Goal: Communication & Community: Answer question/provide support

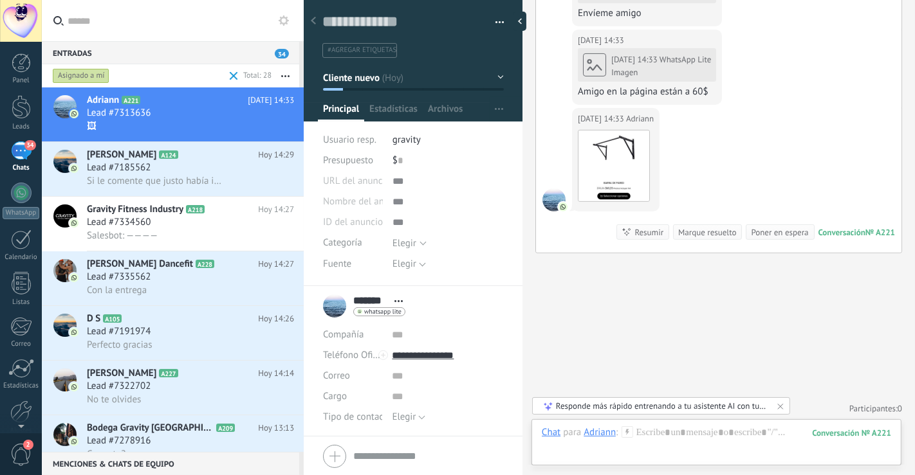
scroll to position [177, 0]
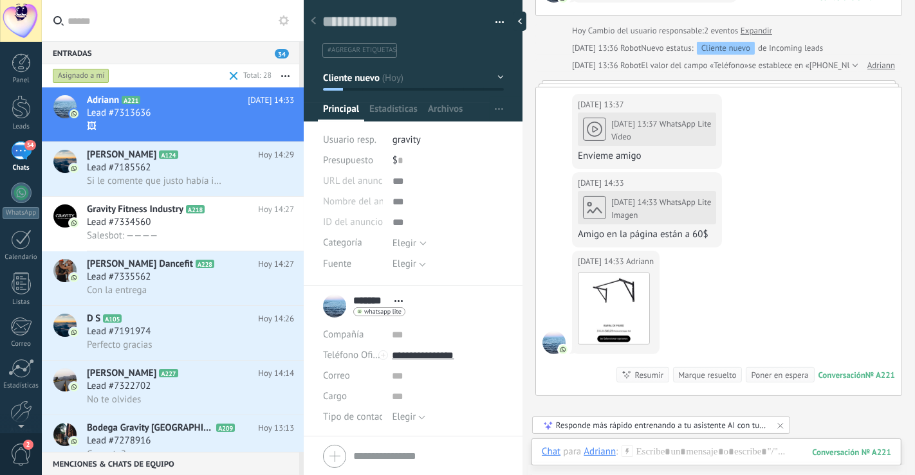
click at [629, 203] on div "[DATE] 14:33 WhatsApp Lite Imagen Amigo en la página están a 60$" at bounding box center [647, 216] width 138 height 52
click at [600, 199] on div "[DATE] 14:33 WhatsApp Lite Imagen Amigo en la página están a 60$" at bounding box center [647, 216] width 138 height 52
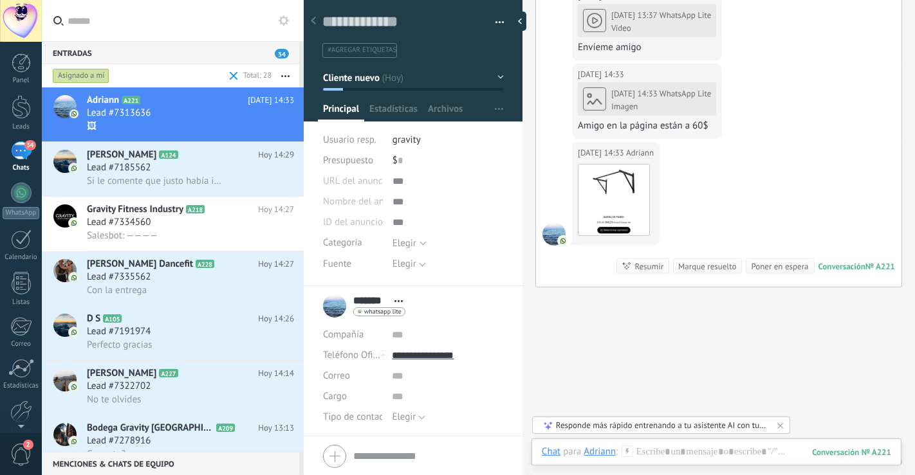
scroll to position [143, 0]
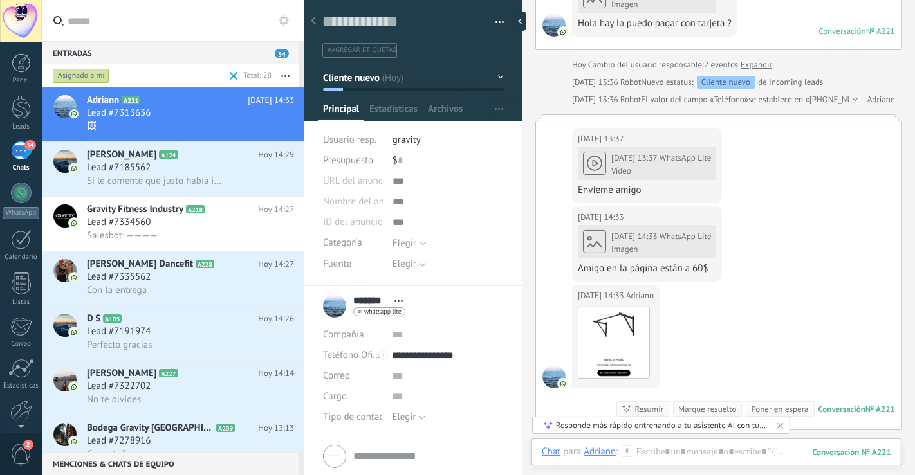
click at [850, 96] on div at bounding box center [853, 99] width 8 height 13
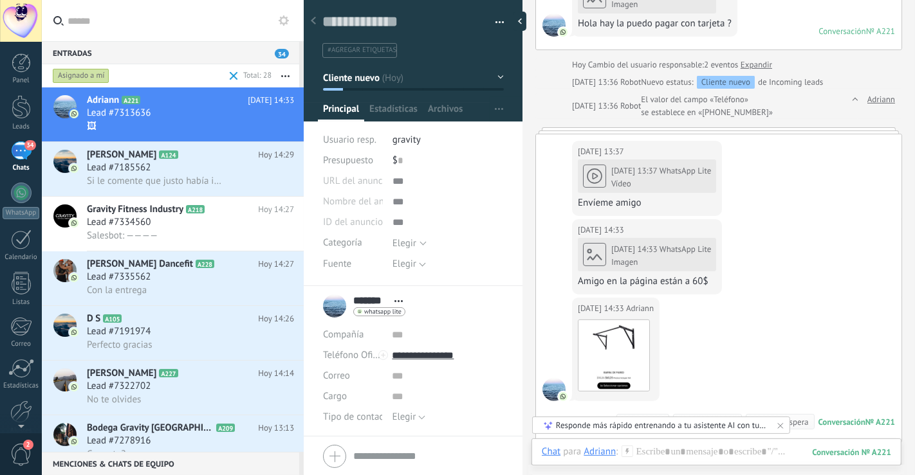
click at [880, 102] on link "Adriann" at bounding box center [881, 99] width 28 height 13
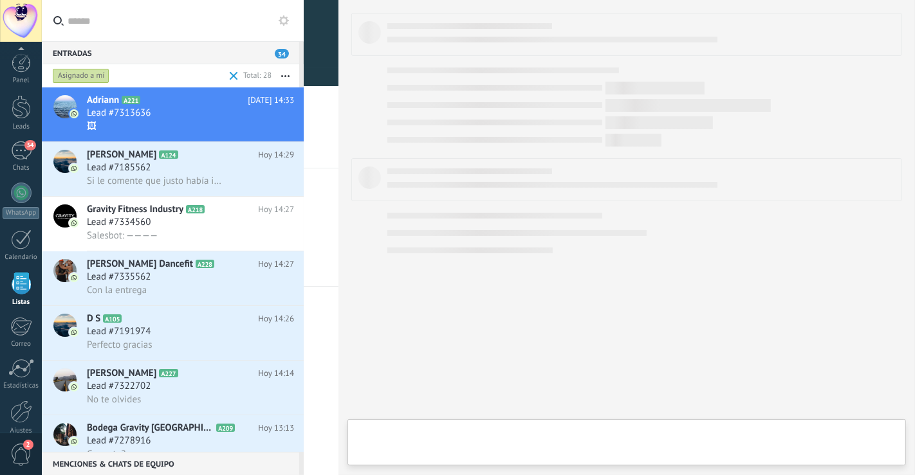
scroll to position [14, 0]
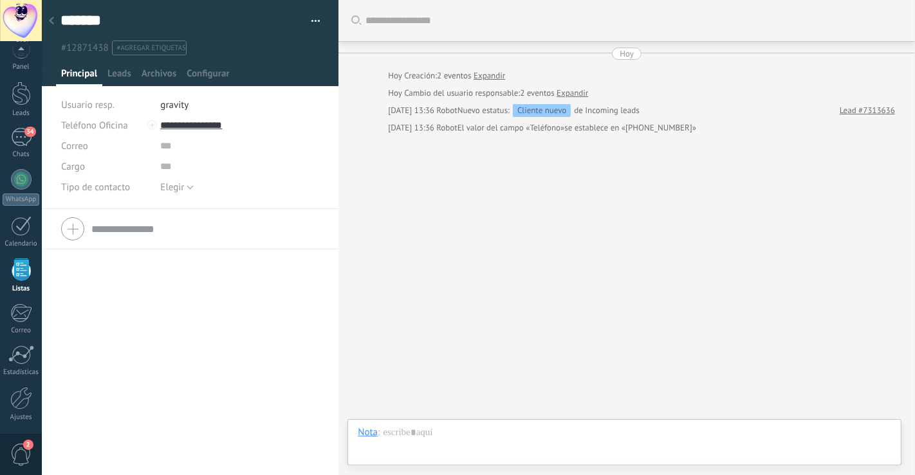
click at [500, 76] on link "Expandir" at bounding box center [489, 75] width 32 height 13
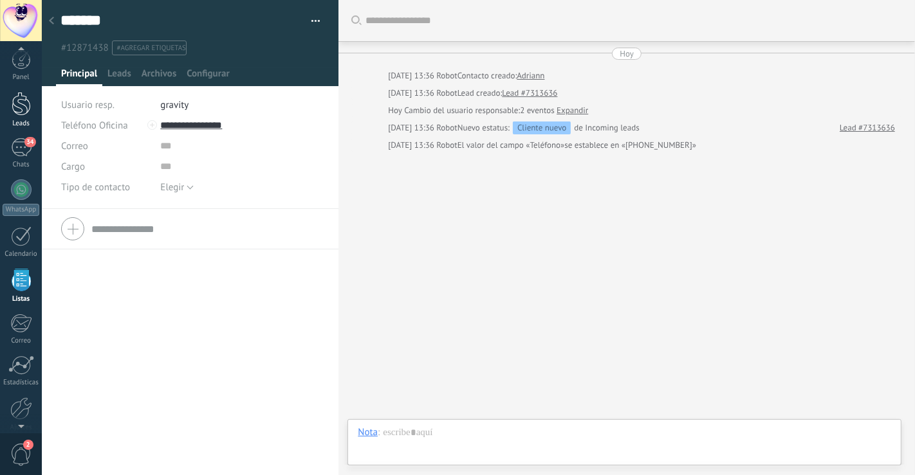
scroll to position [0, 0]
drag, startPoint x: 20, startPoint y: 142, endPoint x: 44, endPoint y: 145, distance: 24.0
click at [20, 143] on div "34" at bounding box center [21, 151] width 21 height 19
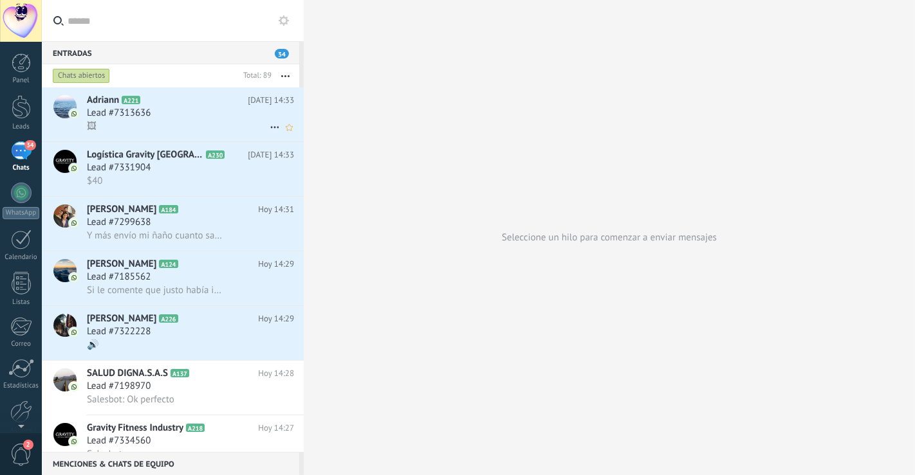
click at [188, 100] on h2 "Adriann A221" at bounding box center [167, 100] width 161 height 13
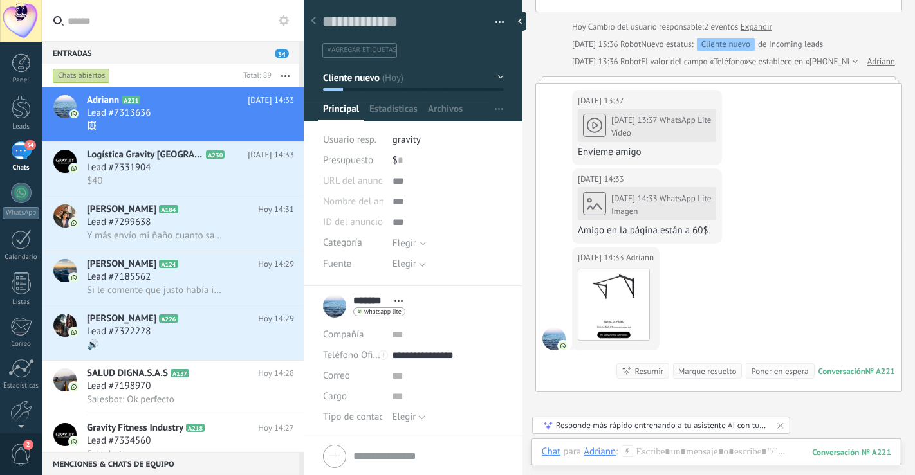
scroll to position [177, 0]
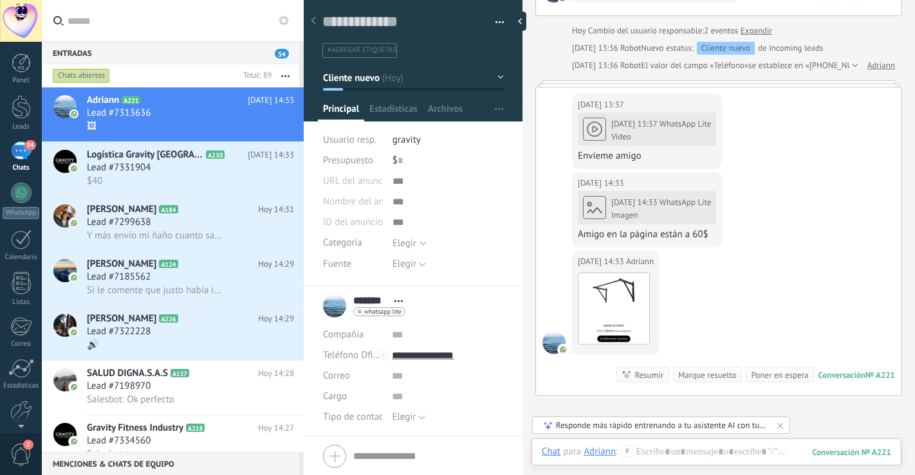
click at [601, 129] on div "[DATE] 13:37 WhatsApp Lite Vídeo Envíeme amigo" at bounding box center [647, 137] width 138 height 52
click at [595, 124] on div "[DATE] 13:37 WhatsApp Lite Vídeo Envíeme amigo" at bounding box center [647, 137] width 138 height 52
click at [592, 214] on div "[DATE] 14:33 WhatsApp Lite Imagen Amigo en la página están a 60$" at bounding box center [647, 216] width 138 height 52
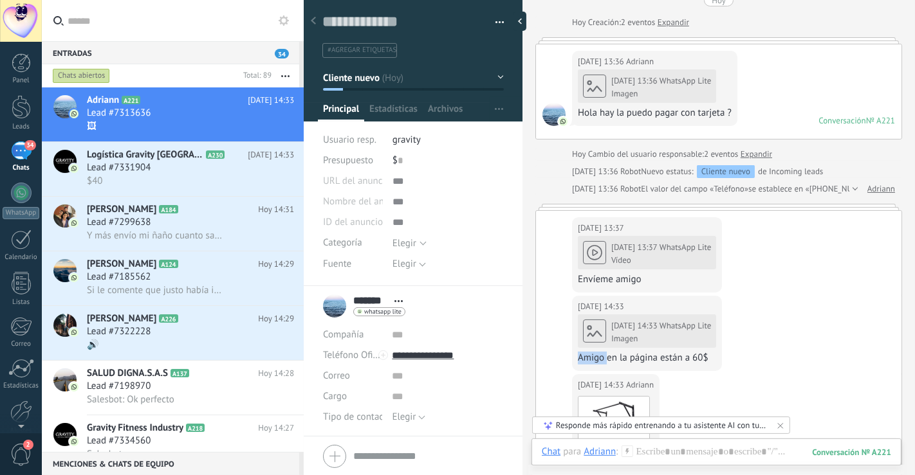
scroll to position [34, 0]
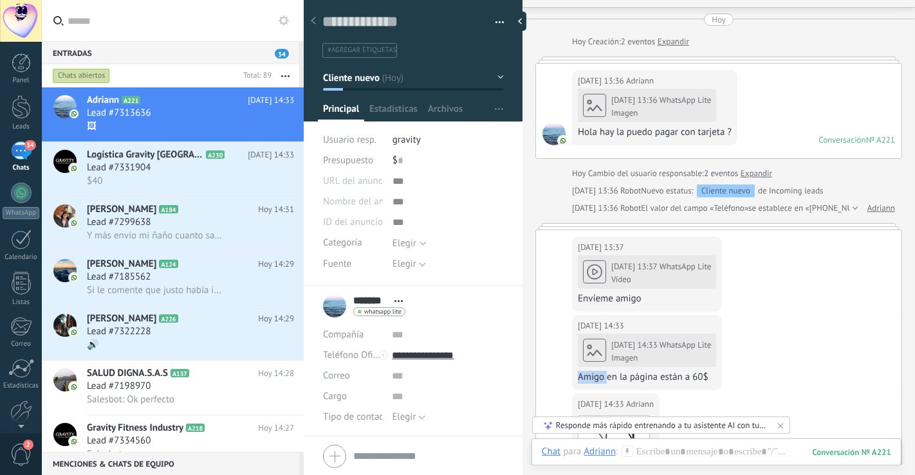
click at [759, 172] on link "Expandir" at bounding box center [756, 173] width 32 height 13
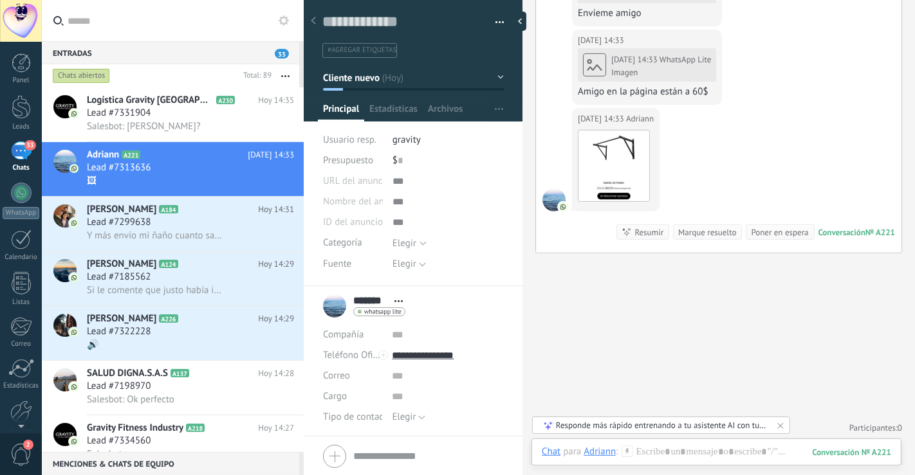
scroll to position [266, 0]
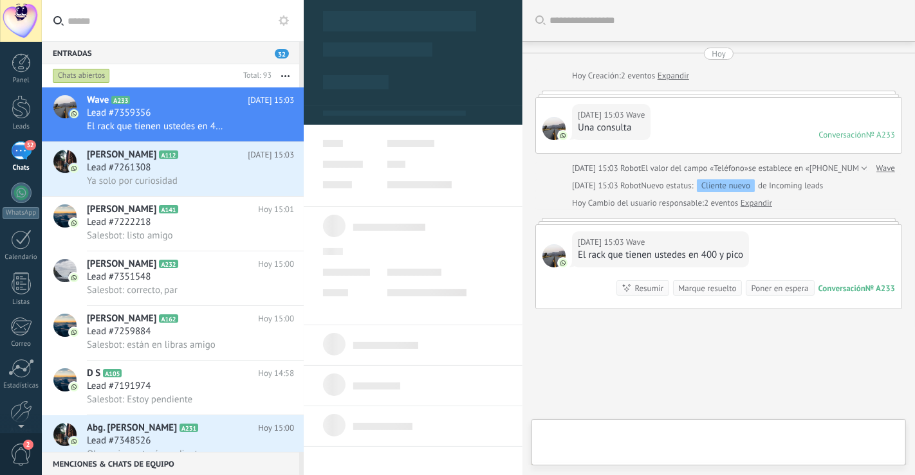
scroll to position [57, 0]
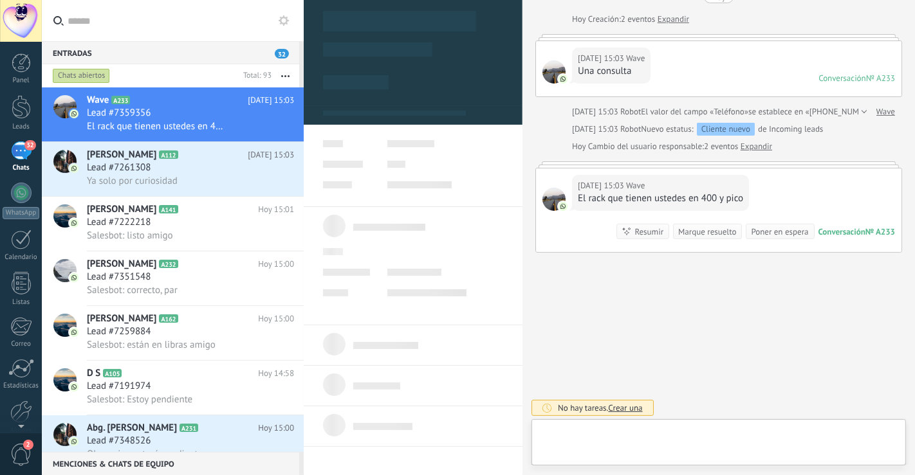
type textarea "**********"
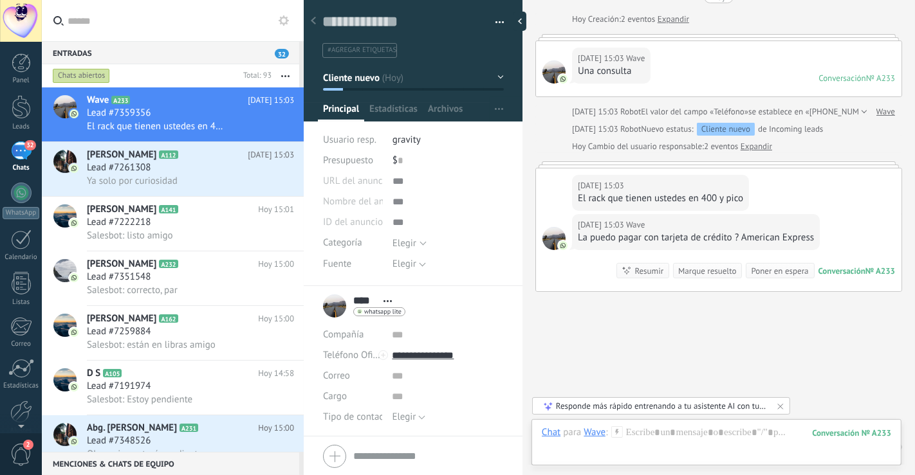
scroll to position [96, 0]
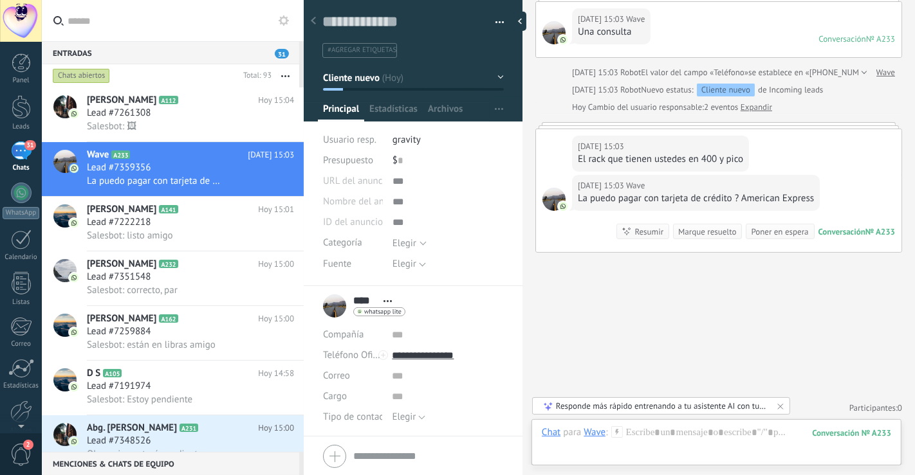
click at [371, 140] on span "Usuario resp." at bounding box center [349, 140] width 53 height 12
click at [410, 145] on span "gravity" at bounding box center [406, 140] width 28 height 12
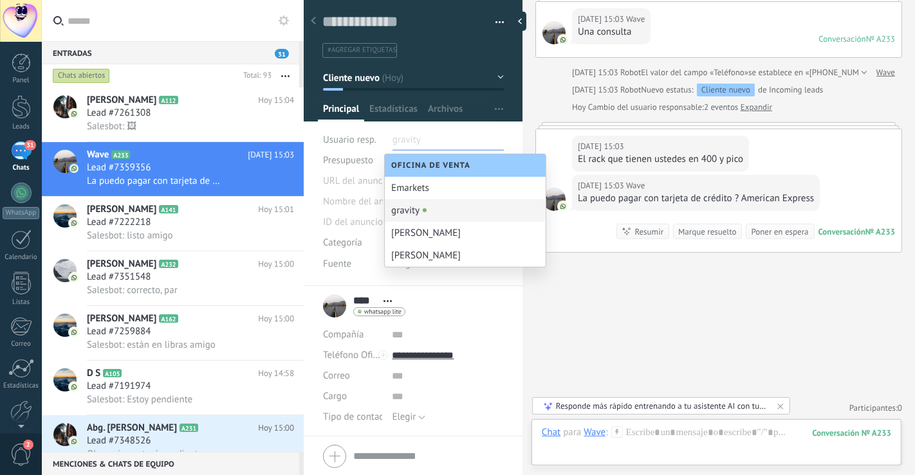
click at [740, 324] on div "Buscar Carga más [DATE] [DATE] Creación: 2 eventos Expandir [DATE] 15:03 Wave U…" at bounding box center [718, 190] width 392 height 573
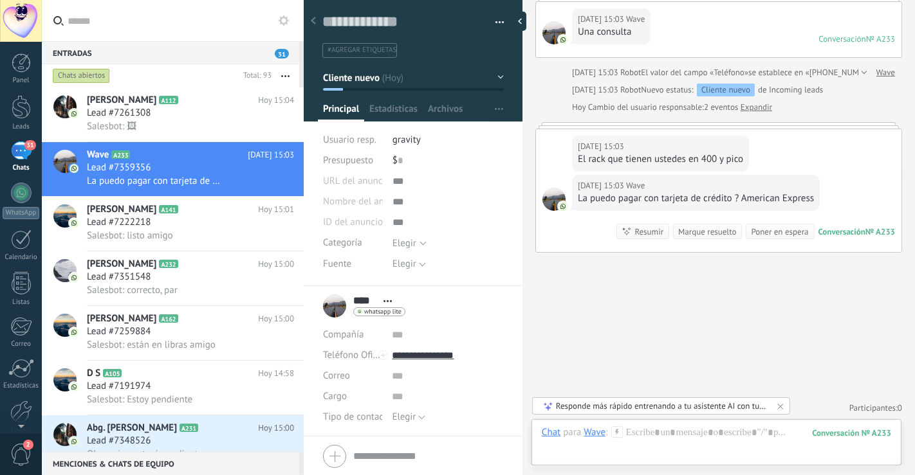
click at [663, 267] on div "Buscar Carga más [DATE] [DATE] Creación: 2 eventos Expandir [DATE] 15:03 Wave U…" at bounding box center [718, 190] width 392 height 573
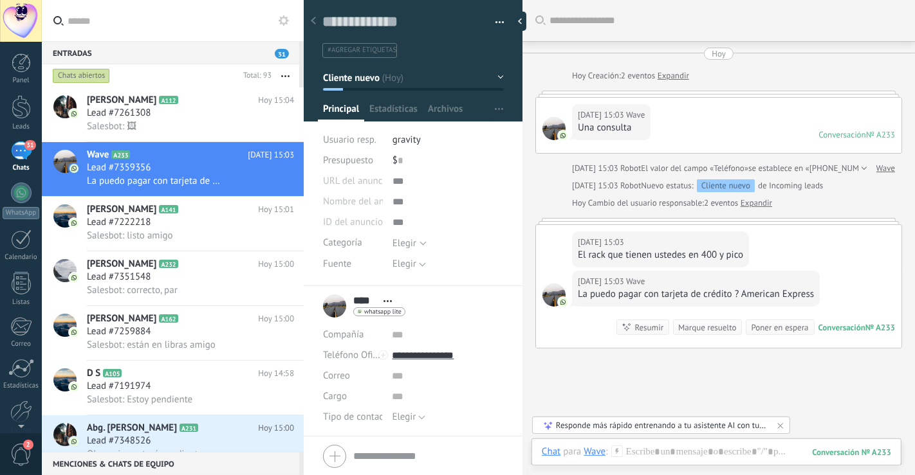
scroll to position [46, 0]
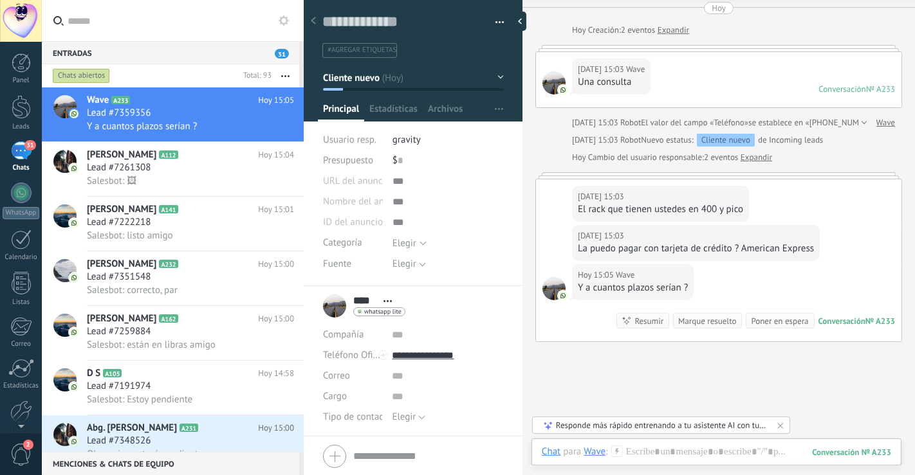
click at [119, 23] on input "text" at bounding box center [181, 20] width 226 height 41
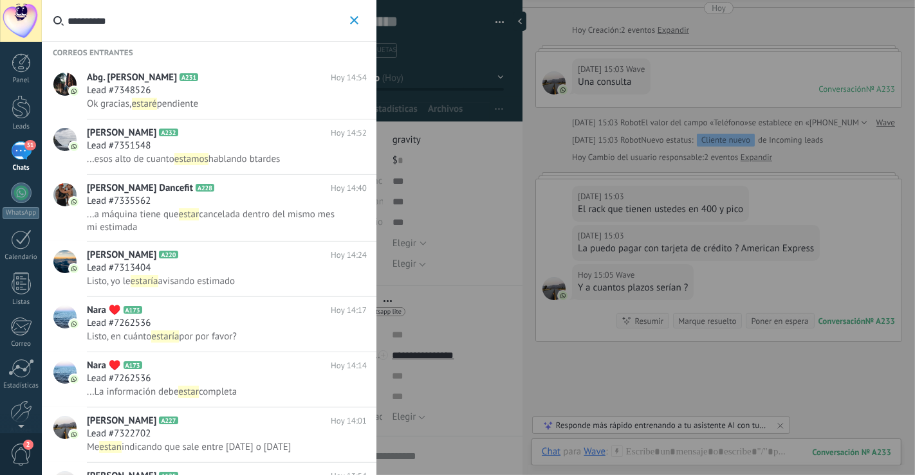
type input "**********"
drag, startPoint x: 225, startPoint y: 295, endPoint x: 270, endPoint y: 358, distance: 77.1
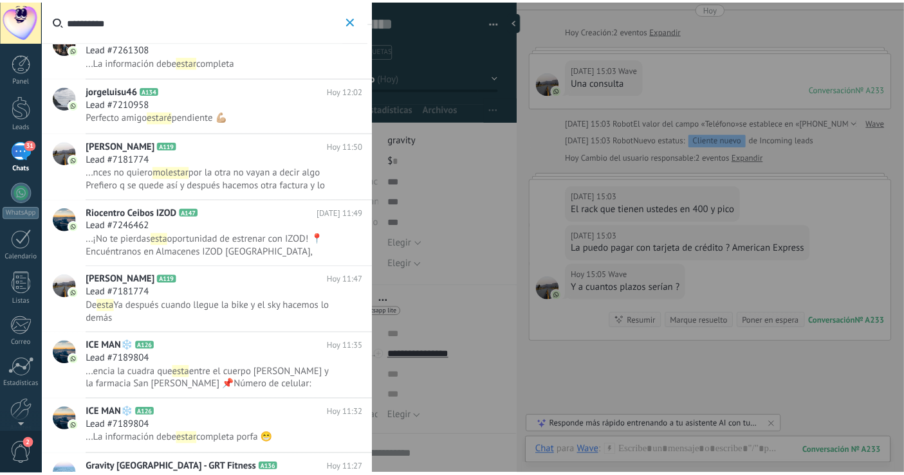
scroll to position [1215, 0]
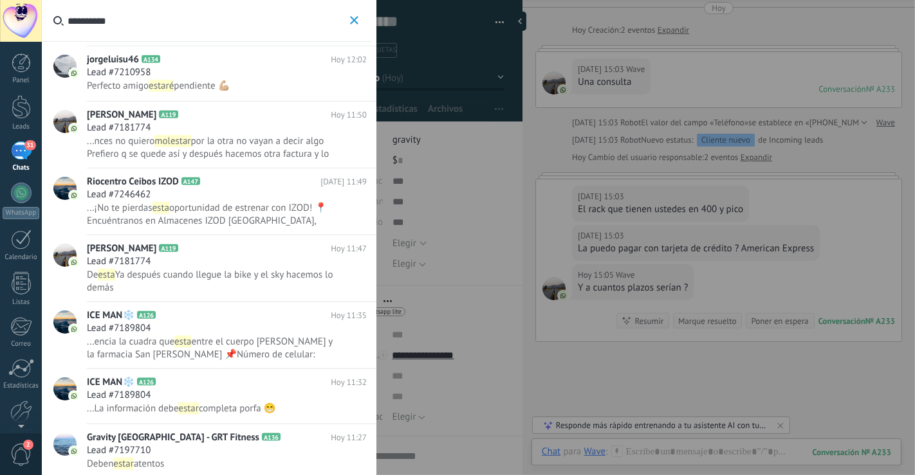
click at [356, 22] on icon "button" at bounding box center [354, 20] width 8 height 8
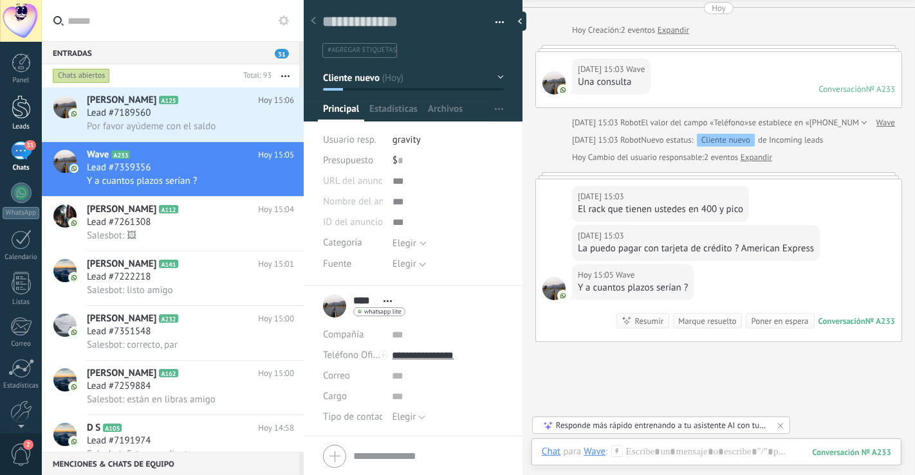
click at [26, 106] on div at bounding box center [21, 107] width 19 height 24
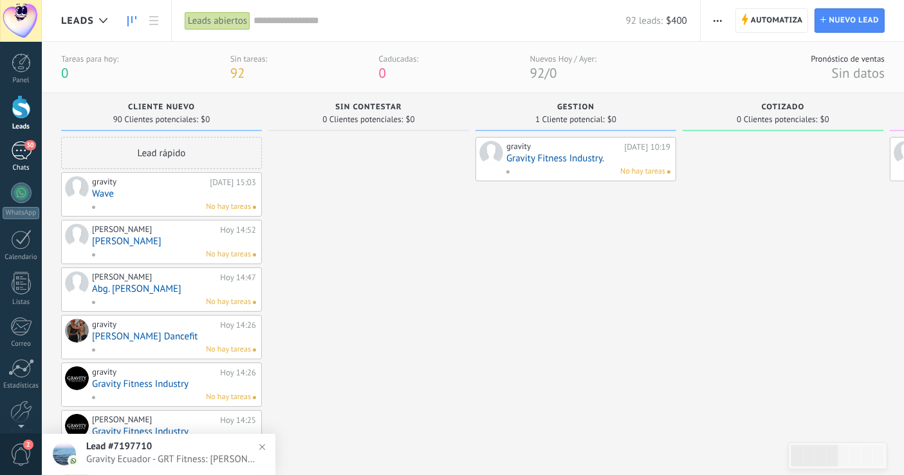
click at [23, 156] on div "30" at bounding box center [21, 151] width 21 height 19
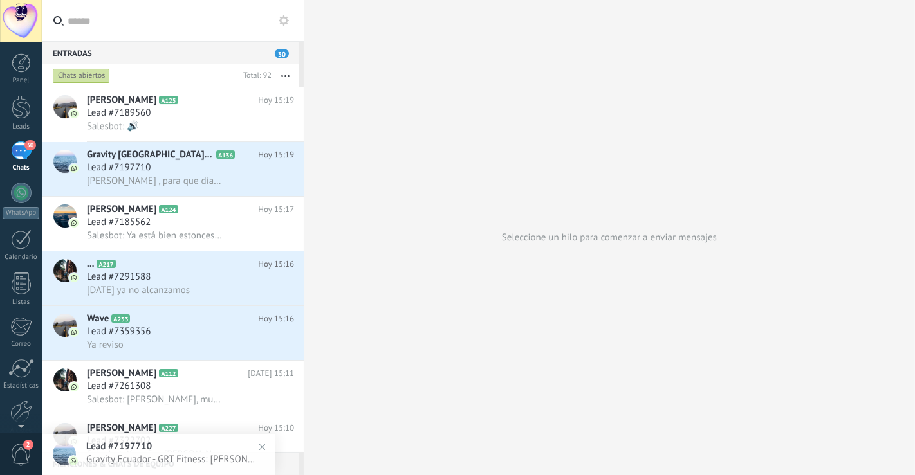
click at [68, 72] on div "Chats abiertos" at bounding box center [81, 75] width 57 height 15
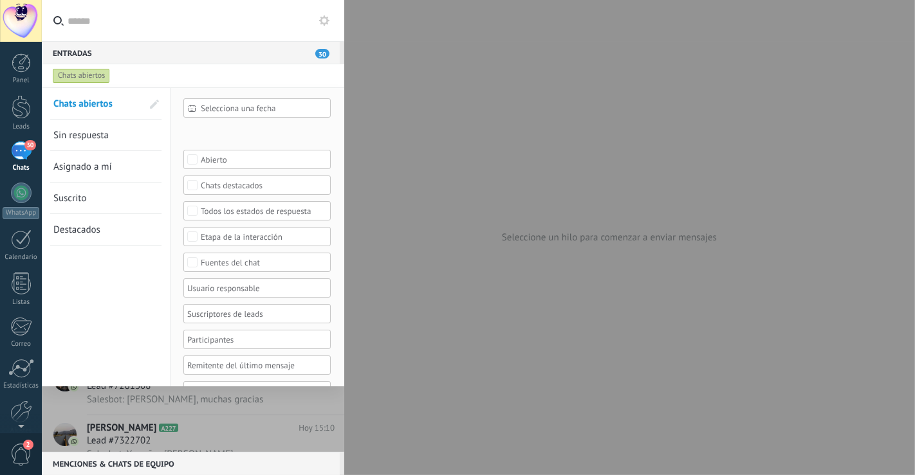
click at [241, 161] on div "Abierto" at bounding box center [257, 160] width 113 height 10
click at [219, 162] on div "Ninguno" at bounding box center [216, 160] width 30 height 9
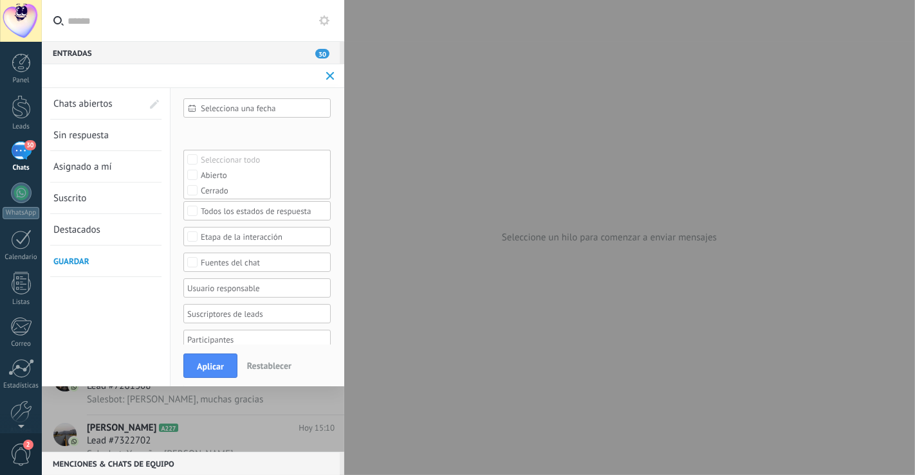
click at [221, 261] on div "Fuentes del chat" at bounding box center [257, 263] width 113 height 10
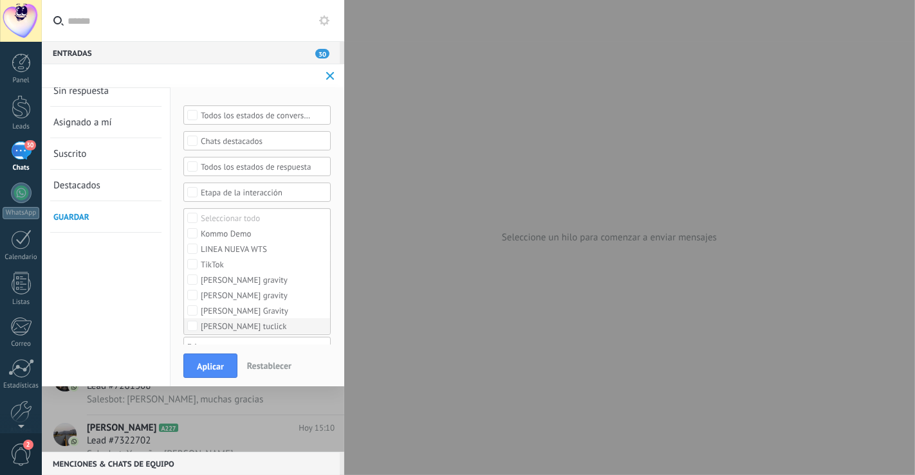
scroll to position [66, 0]
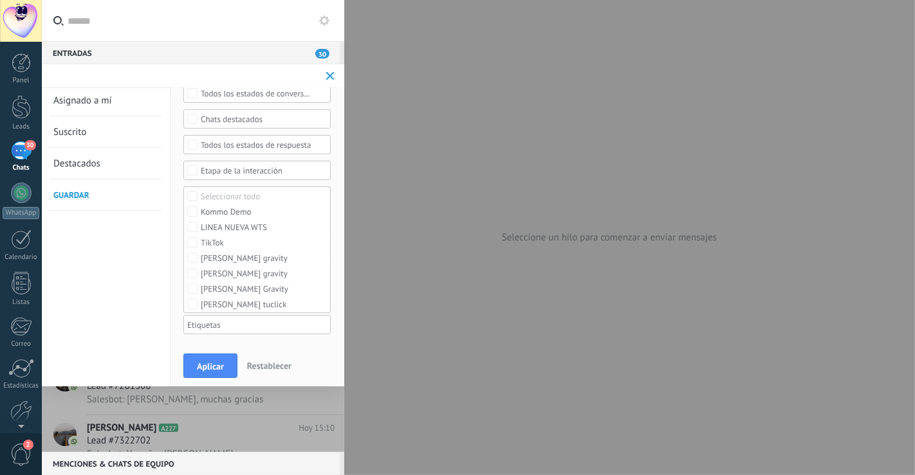
click at [134, 298] on div "Chats abiertos Sin respuesta Asignado a mí Suscrito Destacados Guardar" at bounding box center [106, 205] width 129 height 367
click at [286, 170] on div "Etapa de la interacción" at bounding box center [257, 171] width 113 height 10
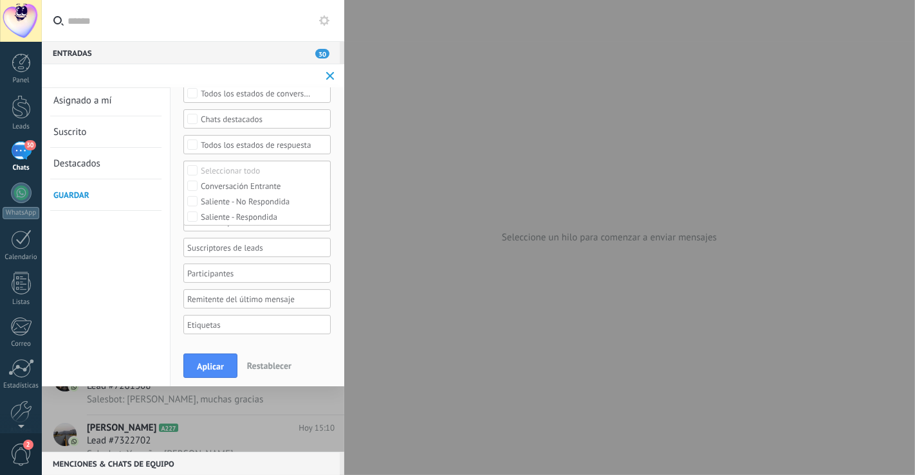
drag, startPoint x: 170, startPoint y: 232, endPoint x: 201, endPoint y: 197, distance: 46.1
click at [170, 231] on div "Chats abiertos Sin respuesta Asignado a mí Suscrito Destacados Guardar" at bounding box center [106, 205] width 129 height 367
click at [246, 146] on div "Todos los estados de respuesta" at bounding box center [257, 145] width 113 height 10
click at [246, 146] on div "Seleccionar todo" at bounding box center [230, 145] width 59 height 9
click at [246, 144] on label "Ninguno" at bounding box center [257, 144] width 146 height 15
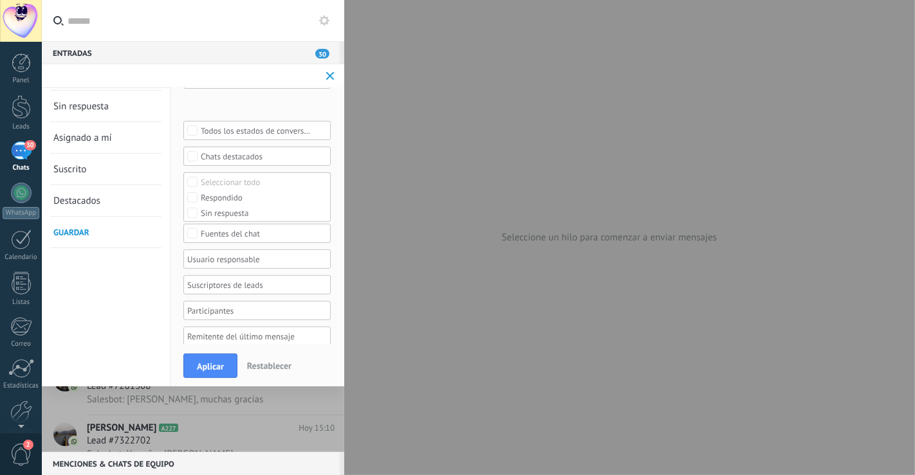
scroll to position [0, 0]
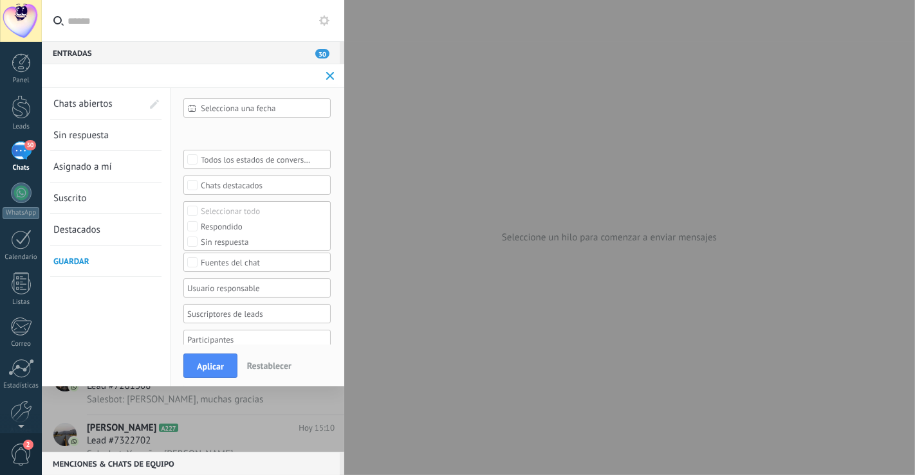
click at [140, 167] on link "Asignado a mí" at bounding box center [97, 166] width 89 height 31
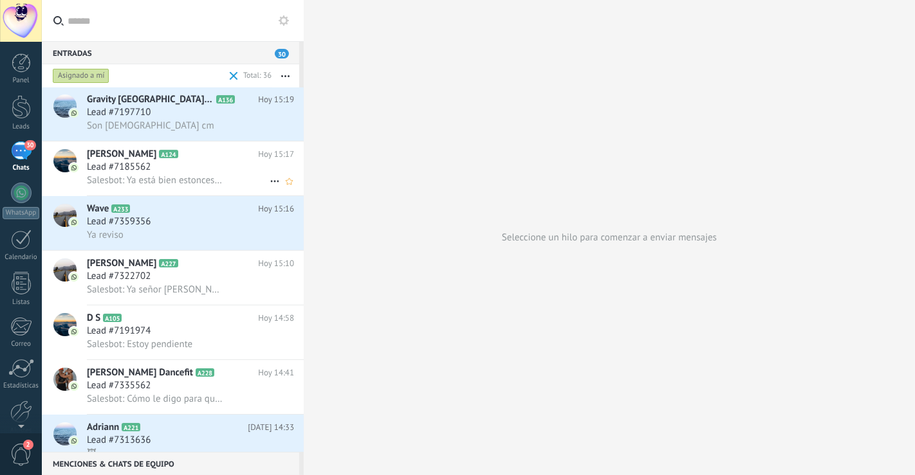
scroll to position [73, 0]
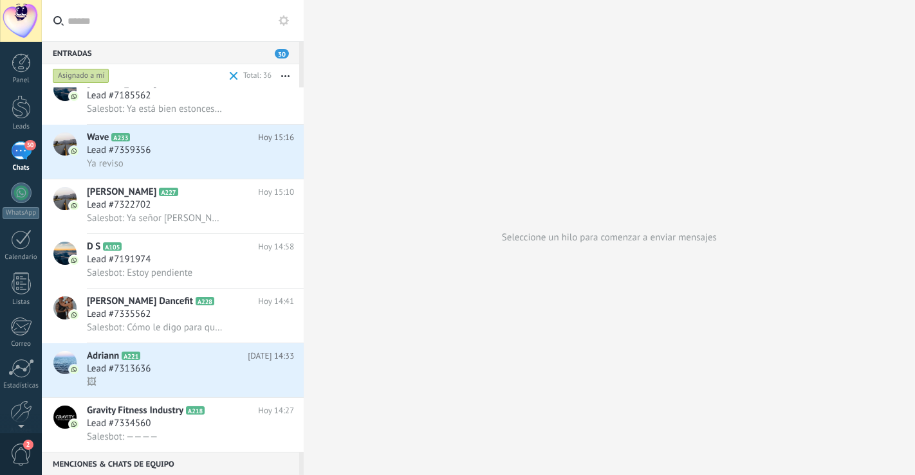
click at [24, 156] on div "30" at bounding box center [21, 151] width 21 height 19
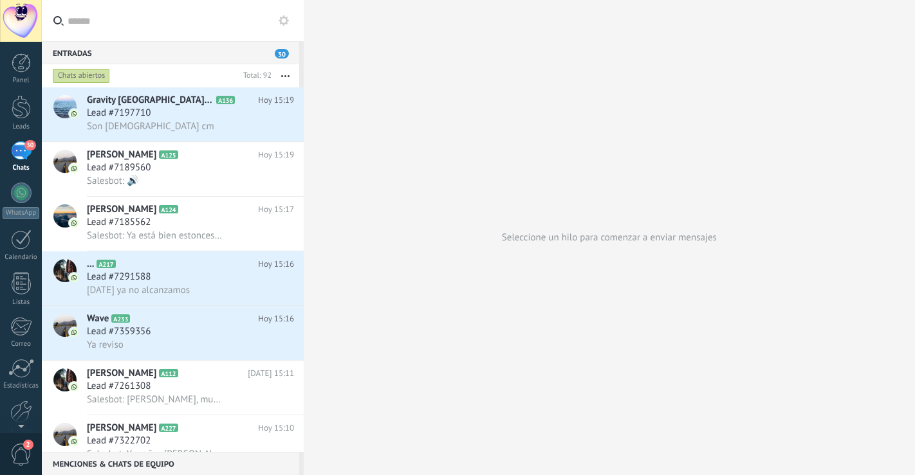
click at [75, 80] on div "Chats abiertos" at bounding box center [81, 75] width 57 height 15
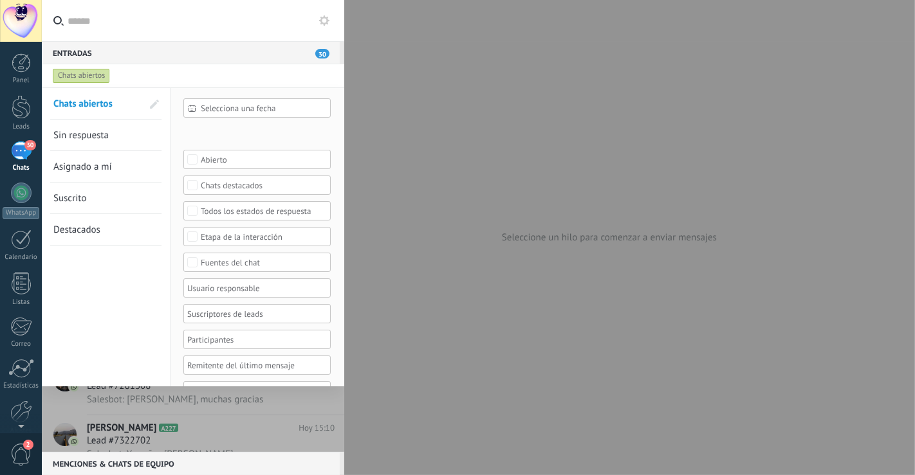
click at [270, 187] on div "Chats destacados" at bounding box center [257, 186] width 113 height 10
click at [270, 186] on label "Seleccionar todo" at bounding box center [257, 185] width 146 height 15
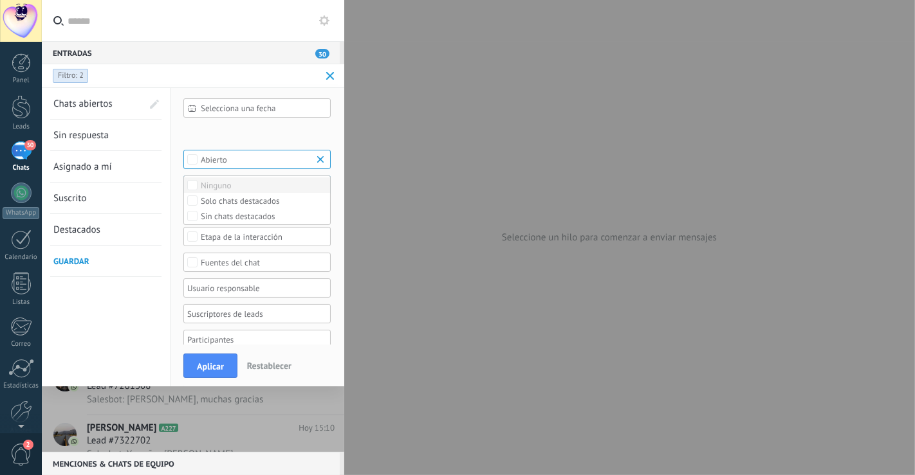
click at [246, 182] on label "Ninguno" at bounding box center [257, 185] width 146 height 15
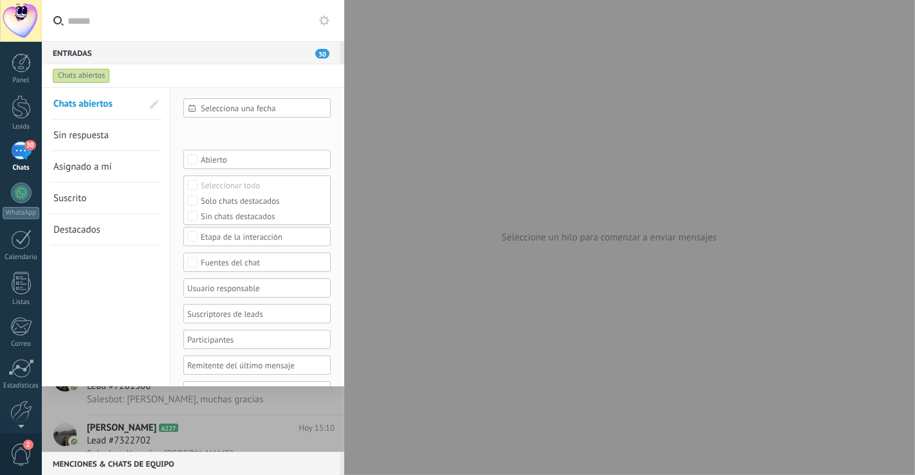
click at [138, 302] on div "Chats abiertos Sin respuesta Asignado a mí Suscrito Destacados Guardar" at bounding box center [106, 251] width 129 height 326
click at [273, 282] on div at bounding box center [252, 287] width 134 height 15
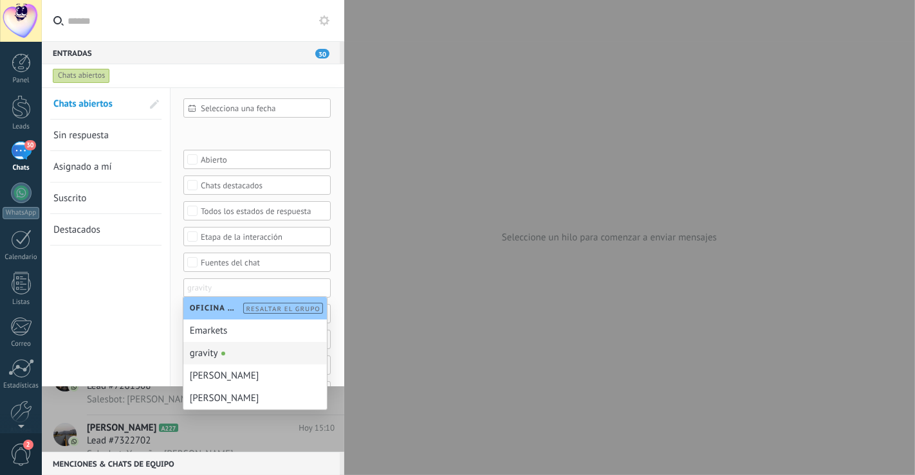
click at [241, 351] on div "gravity" at bounding box center [254, 353] width 143 height 23
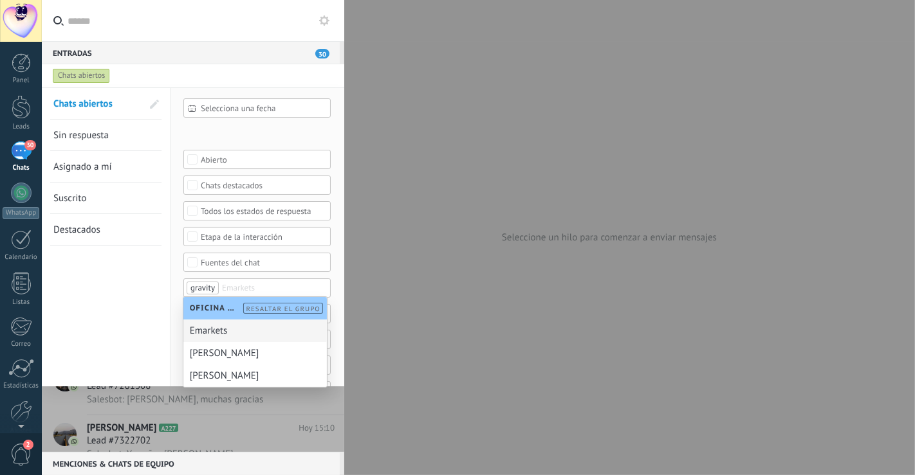
click at [141, 341] on div "Chats abiertos Sin respuesta Asignado a mí Suscrito Destacados Guardar" at bounding box center [106, 251] width 129 height 326
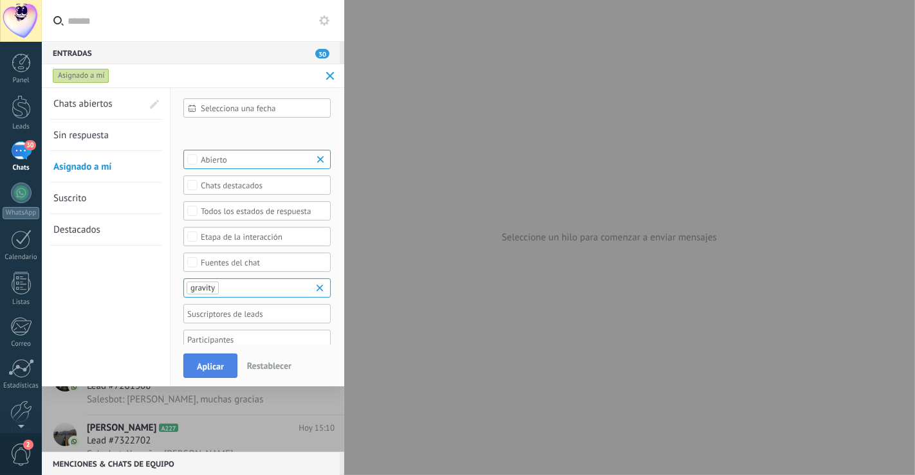
click at [216, 377] on button "Aplicar" at bounding box center [210, 366] width 54 height 24
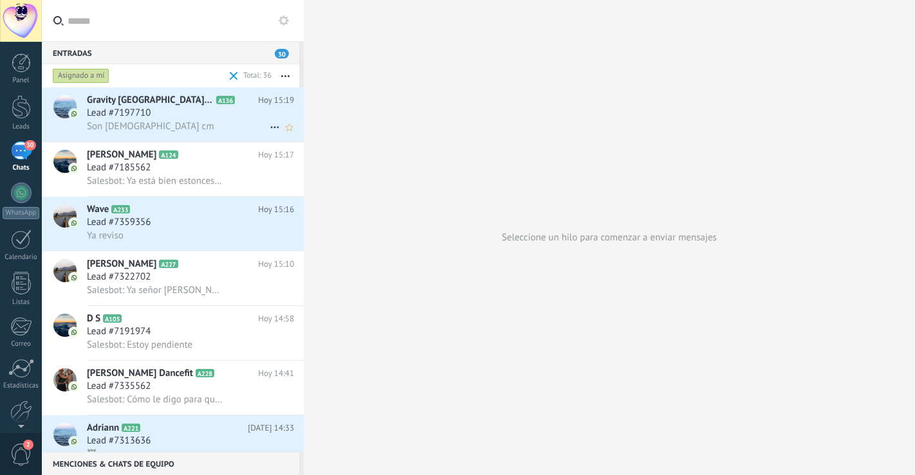
click at [203, 127] on div "Son [DEMOGRAPHIC_DATA] cm" at bounding box center [190, 127] width 207 height 14
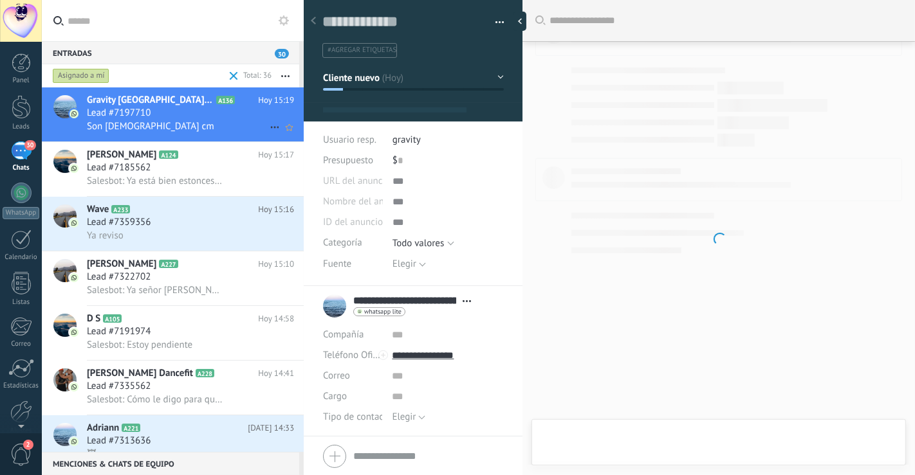
type textarea "**********"
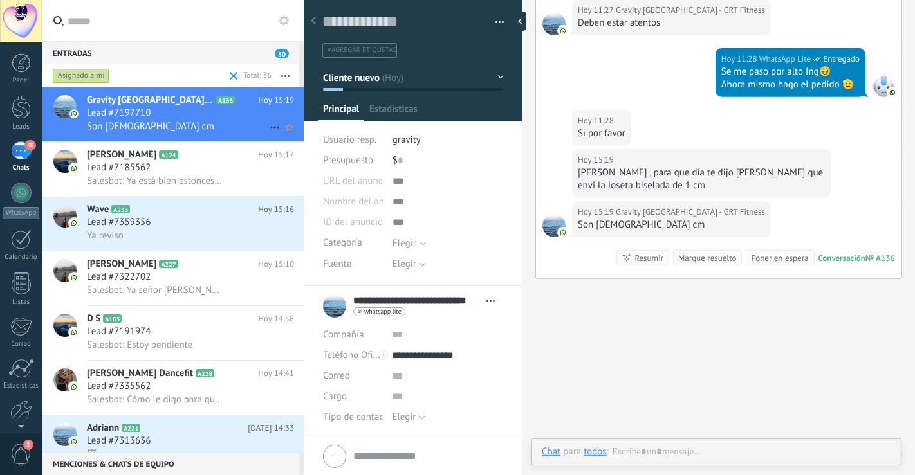
scroll to position [19, 0]
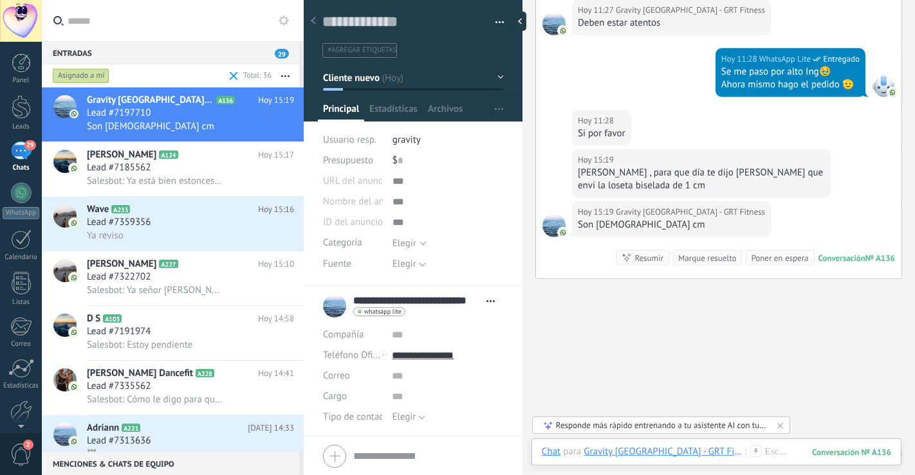
click at [110, 19] on input "text" at bounding box center [181, 20] width 226 height 41
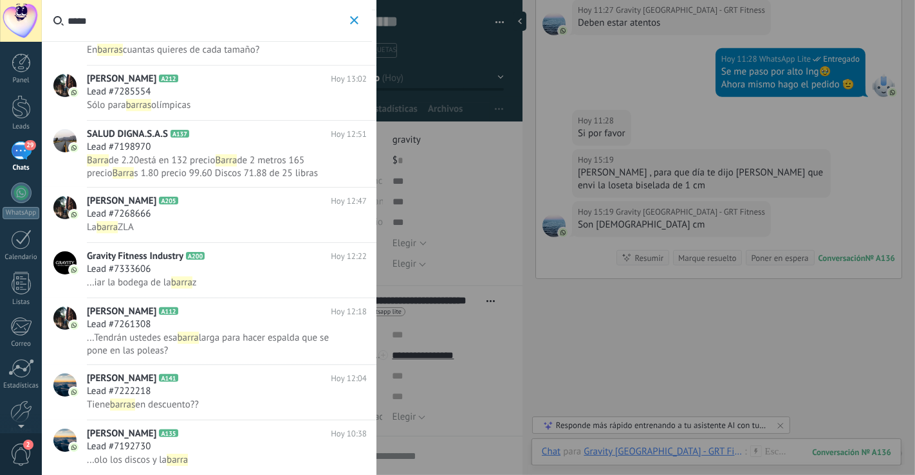
scroll to position [221, 0]
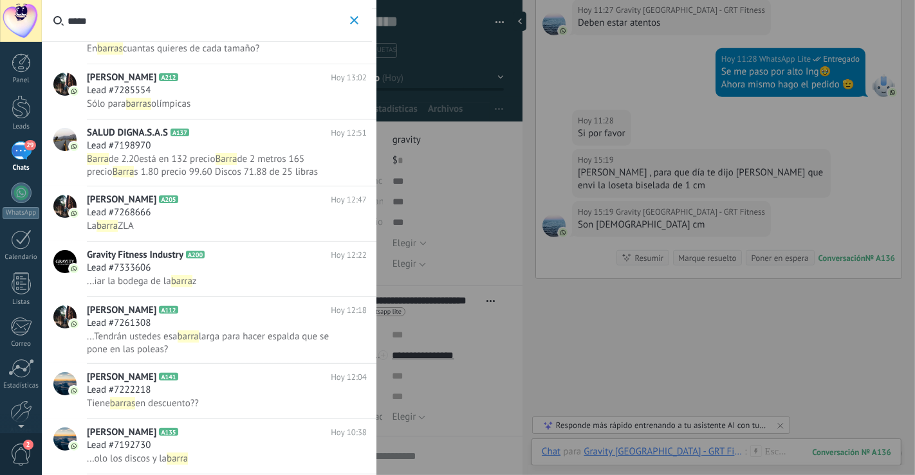
type input "*****"
click at [27, 160] on div "29" at bounding box center [21, 151] width 21 height 19
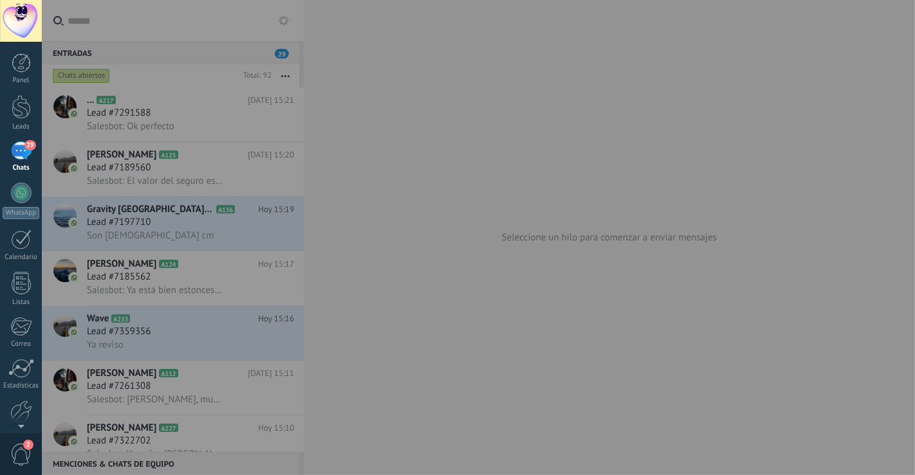
click at [108, 28] on div at bounding box center [457, 237] width 915 height 475
click at [87, 262] on div at bounding box center [457, 237] width 915 height 475
click at [110, 236] on div at bounding box center [457, 237] width 915 height 475
click at [428, 147] on div at bounding box center [457, 237] width 915 height 475
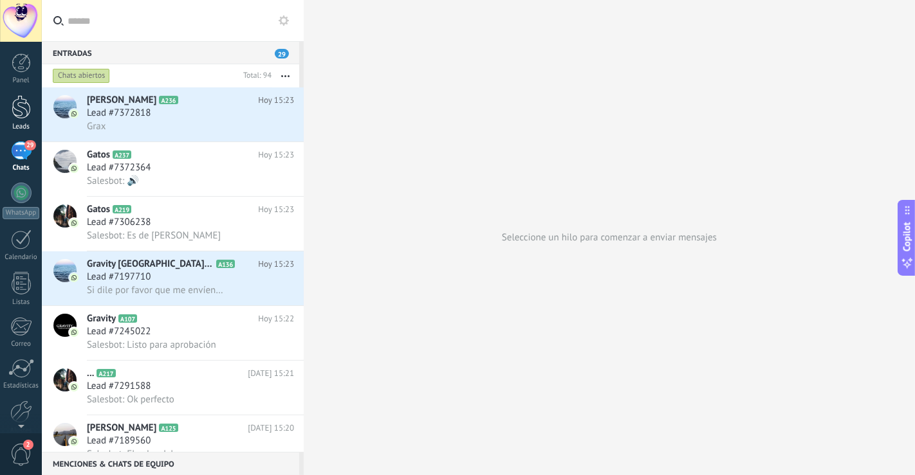
drag, startPoint x: 0, startPoint y: 0, endPoint x: 0, endPoint y: 118, distance: 117.7
click at [0, 118] on link "Leads" at bounding box center [21, 113] width 42 height 36
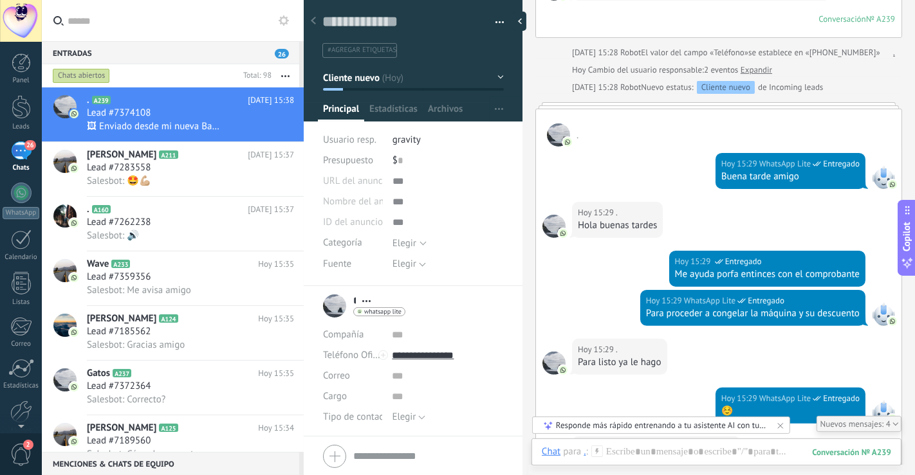
scroll to position [264, 0]
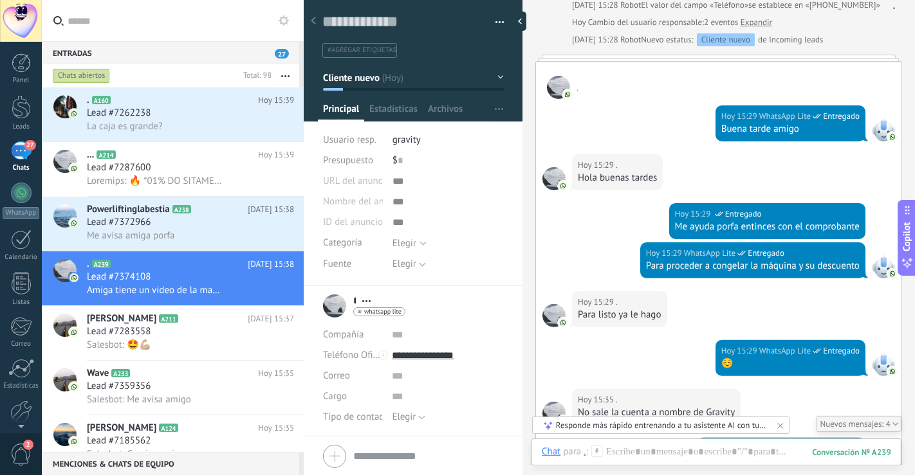
click at [872, 33] on div "Hoy 15:28 Robot Nuevo estatus: Cliente nuevo de Incoming leads" at bounding box center [733, 39] width 323 height 13
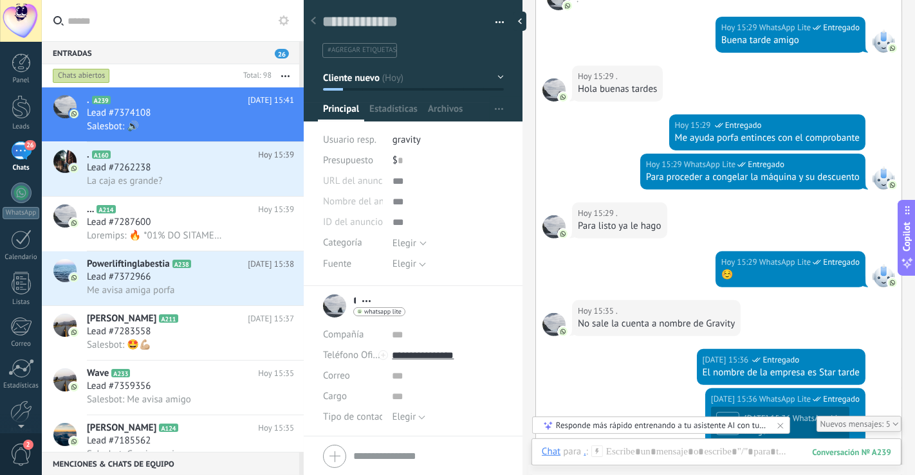
click at [781, 66] on div "Hoy 15:29 . Hola buenas tardes" at bounding box center [718, 90] width 365 height 49
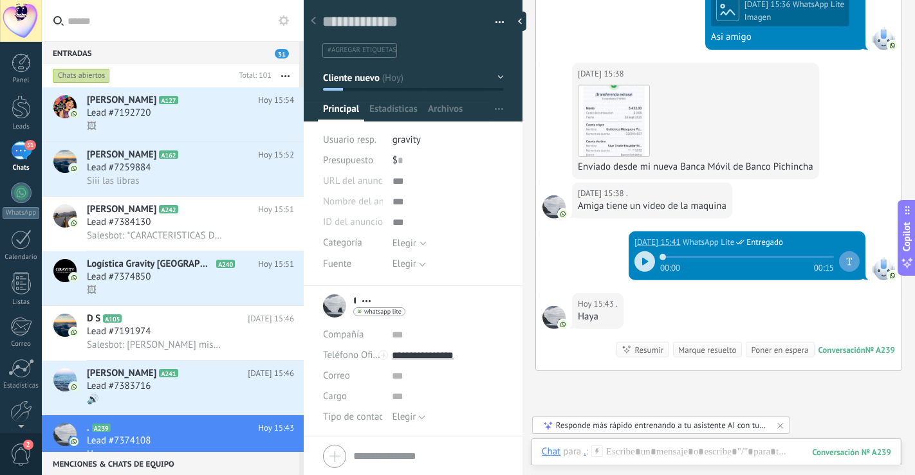
scroll to position [859, 0]
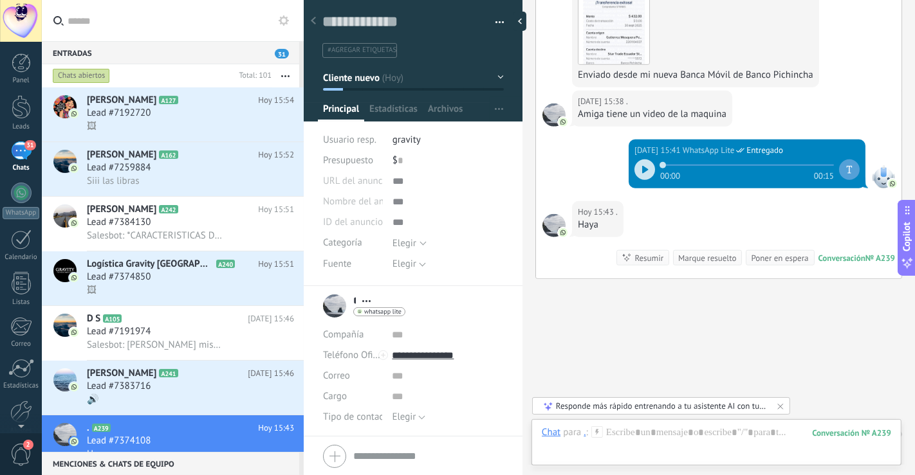
drag, startPoint x: 645, startPoint y: 140, endPoint x: 623, endPoint y: 159, distance: 29.2
click at [645, 160] on div at bounding box center [644, 170] width 21 height 21
click at [636, 160] on div at bounding box center [644, 170] width 21 height 21
click at [174, 111] on div "Lead #7192720" at bounding box center [190, 113] width 207 height 13
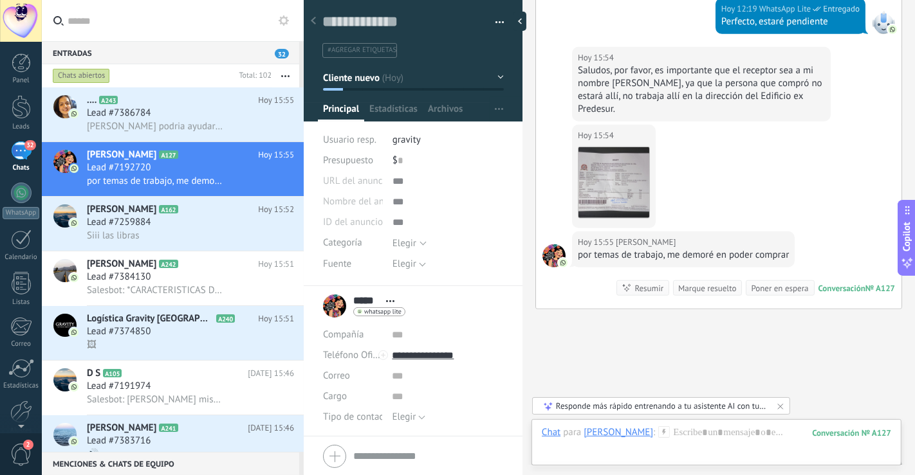
scroll to position [776, 0]
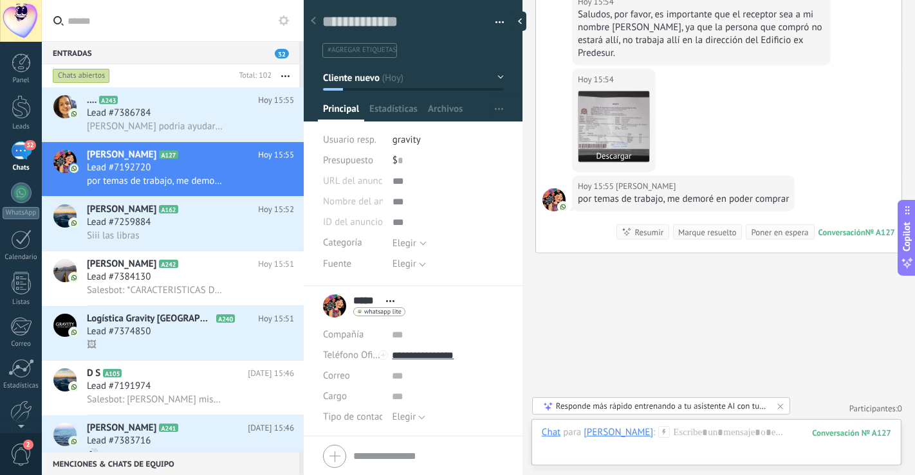
click at [616, 133] on img at bounding box center [613, 126] width 71 height 71
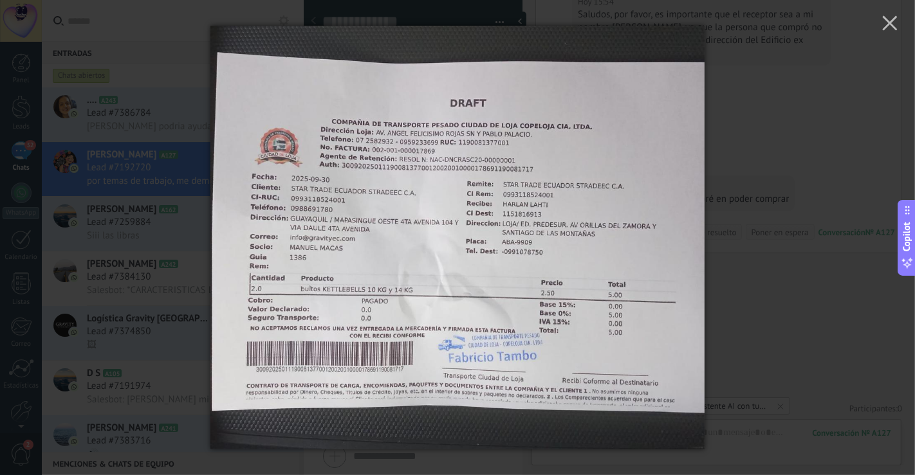
click at [779, 138] on div at bounding box center [457, 237] width 915 height 475
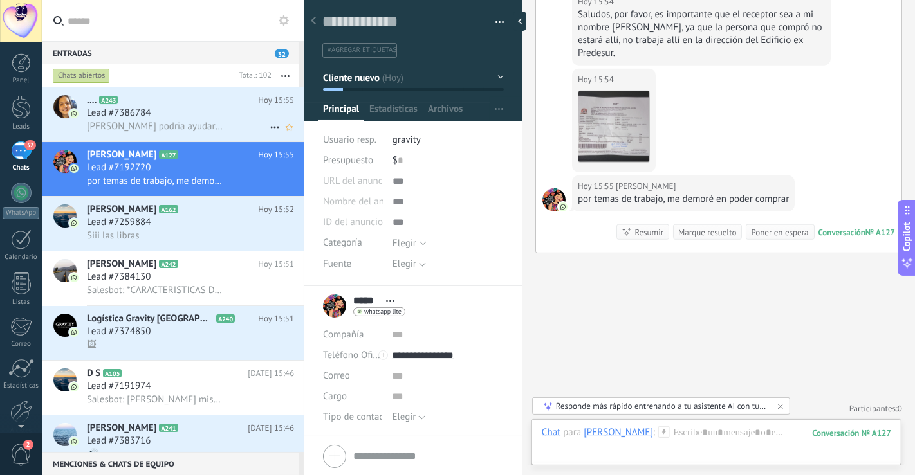
click at [169, 126] on span "Hola podria ayudarme con los precios" at bounding box center [155, 126] width 136 height 12
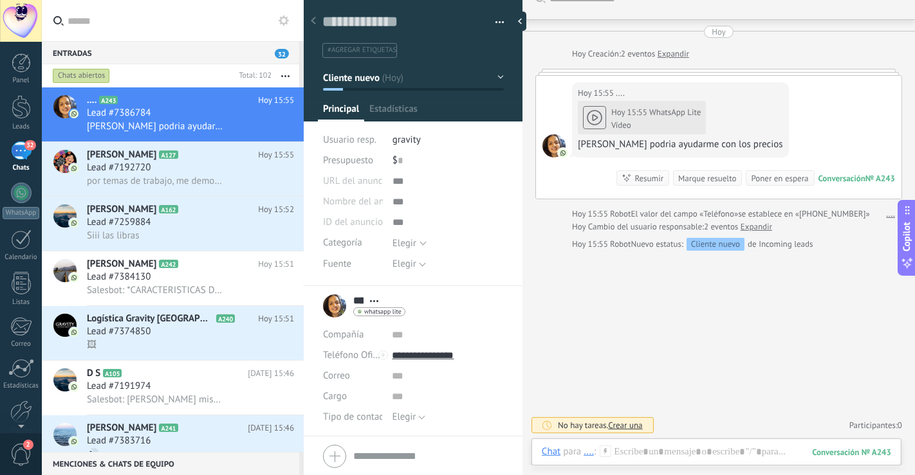
scroll to position [21, 0]
click at [592, 113] on div "Hoy 15:55 WhatsApp Lite Vídeo Hola podria ayudarme con los precios" at bounding box center [680, 127] width 205 height 52
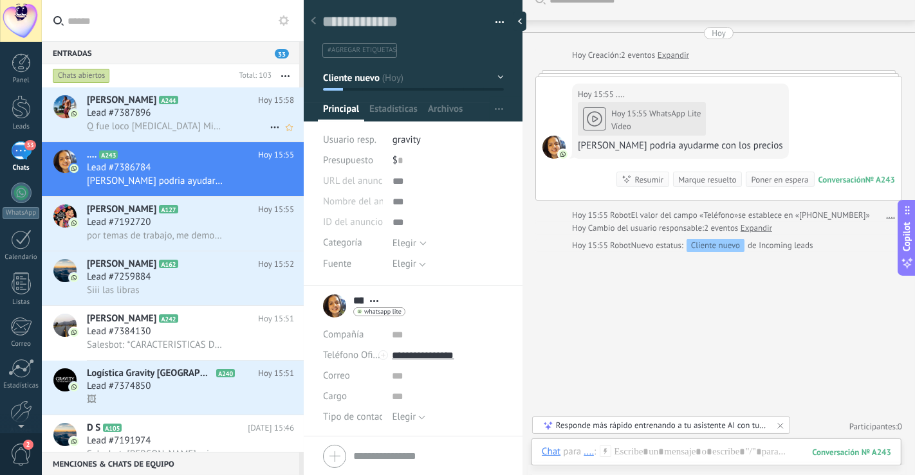
click at [176, 131] on span "Q fue loco compro Mi pana la monster rack?" at bounding box center [155, 126] width 136 height 12
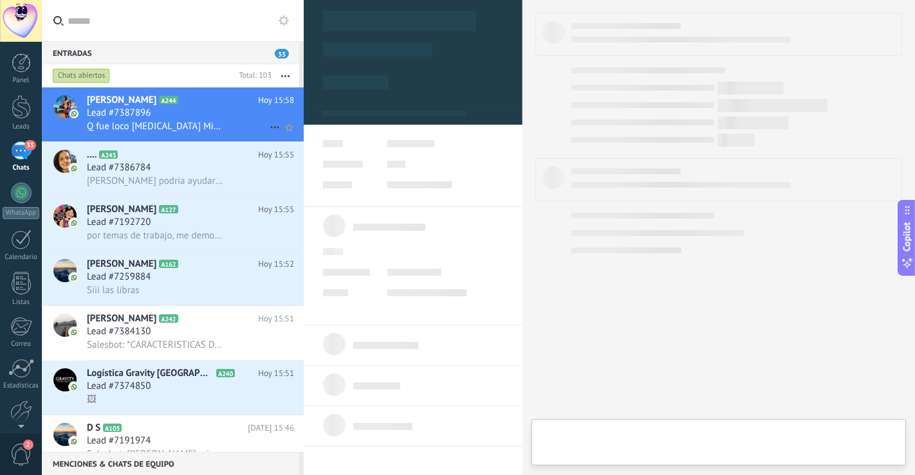
type textarea "**********"
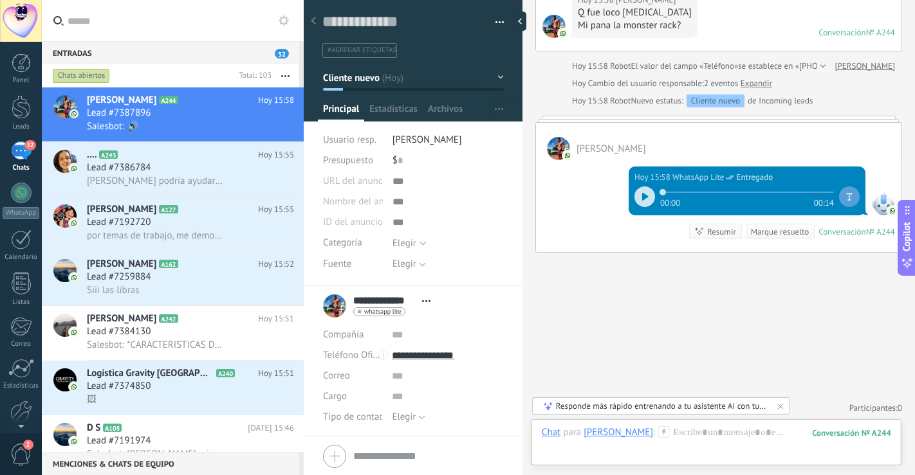
click at [645, 194] on div at bounding box center [644, 197] width 21 height 21
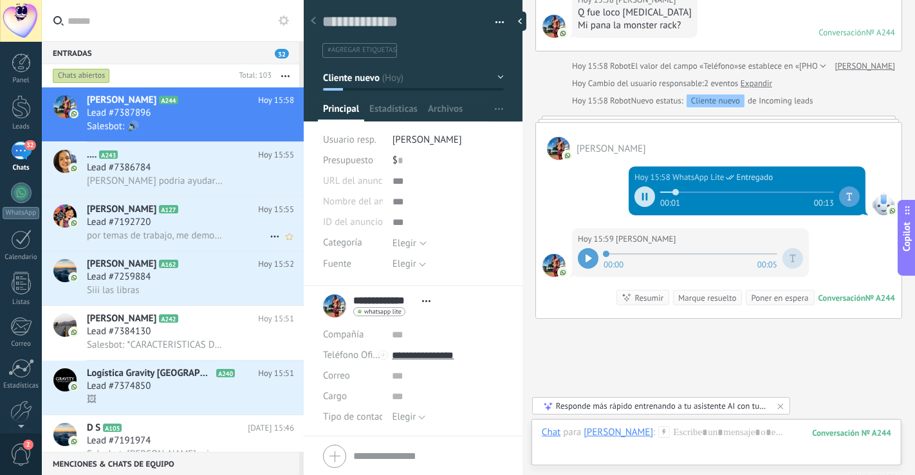
scroll to position [181, 0]
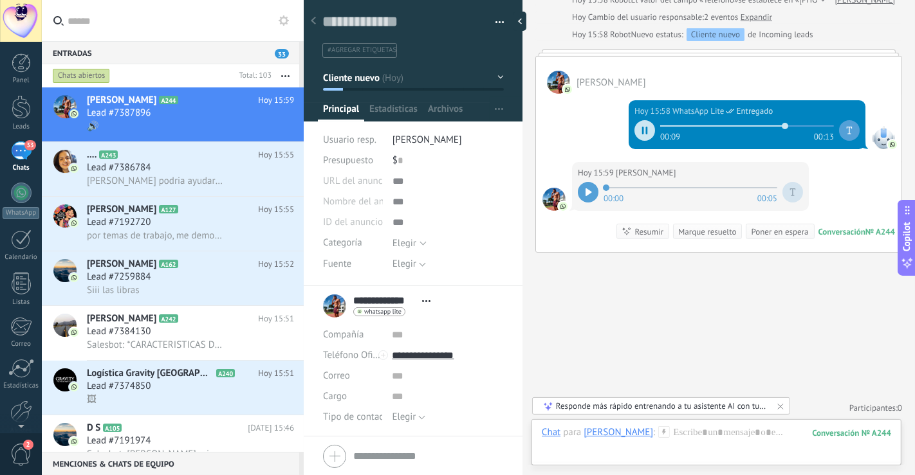
click at [591, 185] on div at bounding box center [588, 192] width 21 height 21
click at [592, 188] on div at bounding box center [588, 192] width 21 height 21
click at [592, 190] on div at bounding box center [588, 192] width 21 height 21
